Goal: Information Seeking & Learning: Learn about a topic

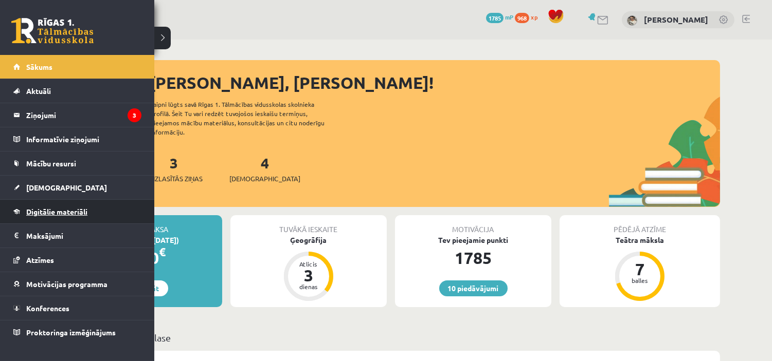
click at [49, 205] on link "Digitālie materiāli" at bounding box center [77, 212] width 128 height 24
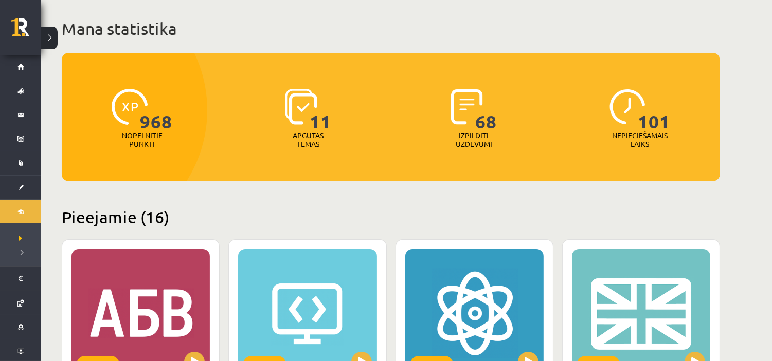
scroll to position [285, 0]
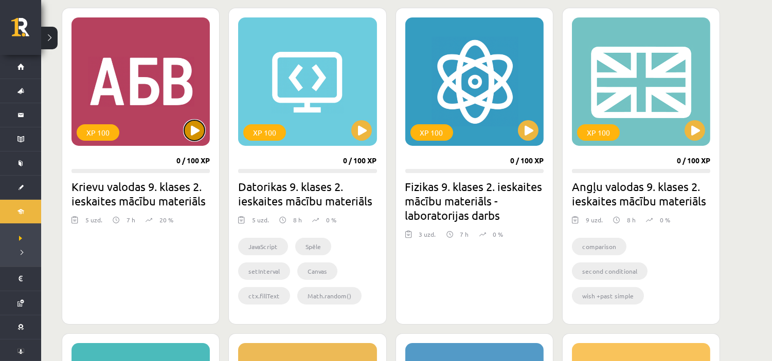
click at [202, 135] on button at bounding box center [194, 130] width 21 height 21
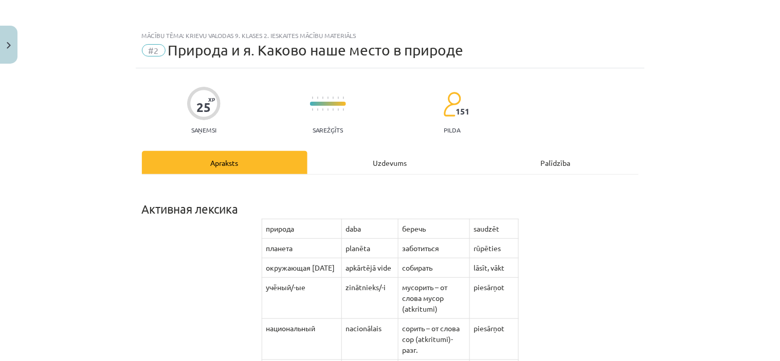
scroll to position [856, 0]
